Goal: Find specific page/section: Find specific page/section

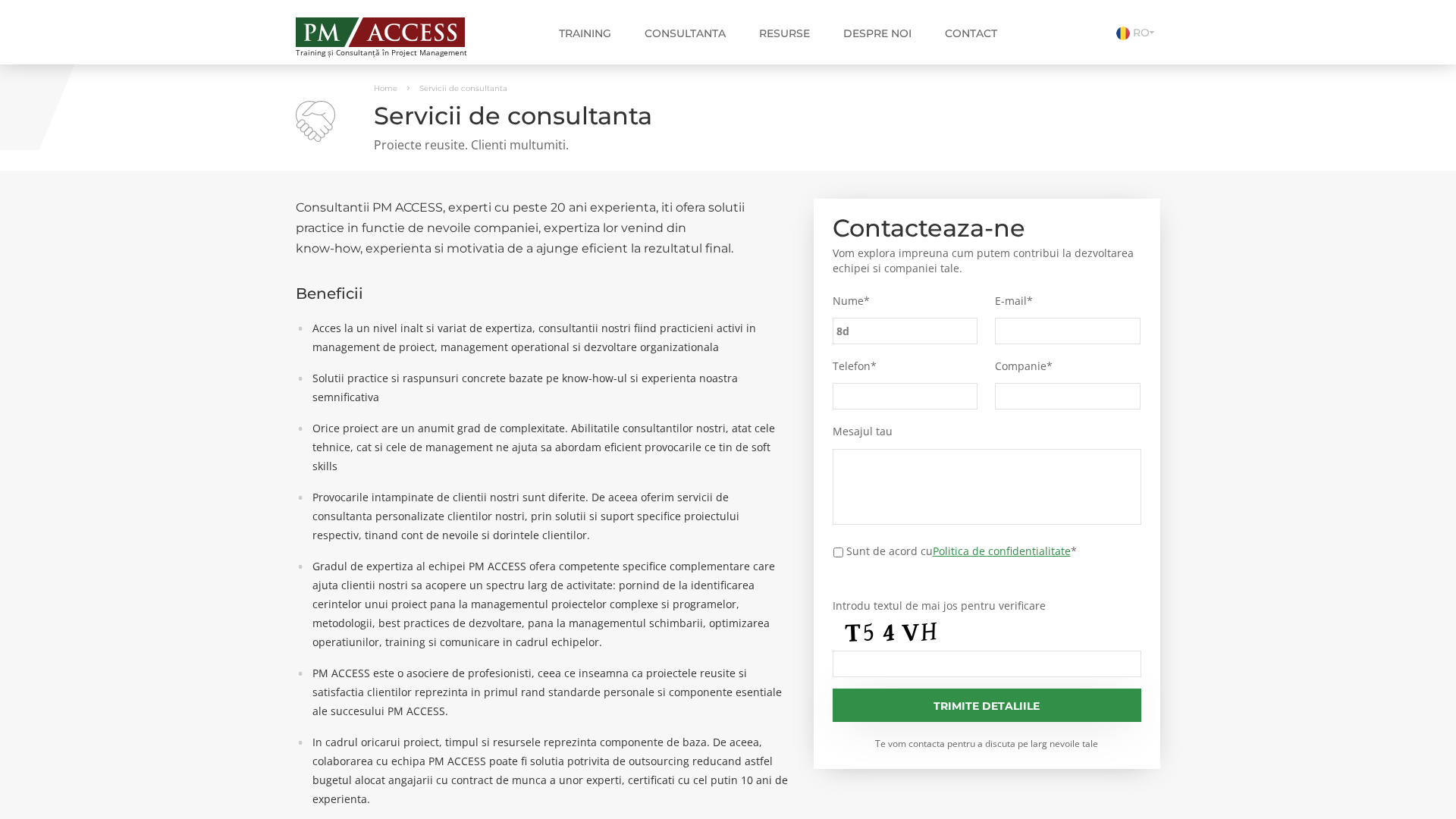
type input "8d2"
type input "1b3"
type input "f04"
type input "43f"
type input "e5d"
